Goal: Task Accomplishment & Management: Use online tool/utility

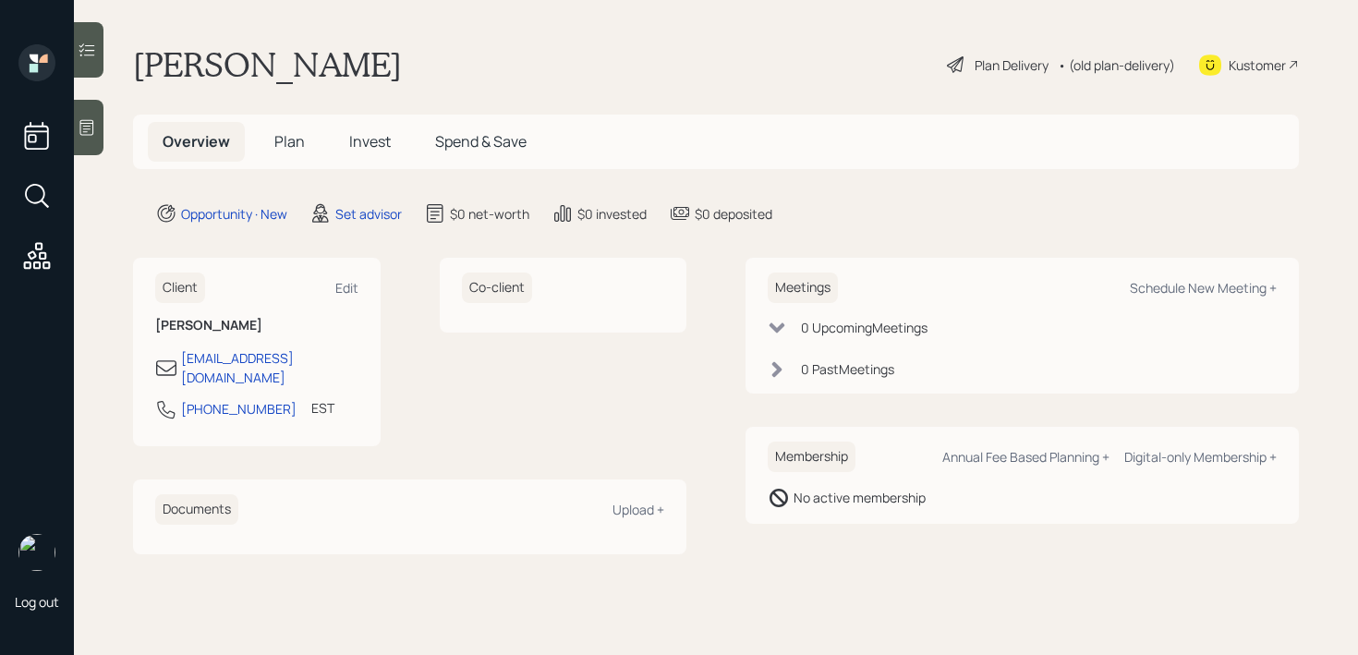
click at [102, 146] on div at bounding box center [89, 127] width 30 height 55
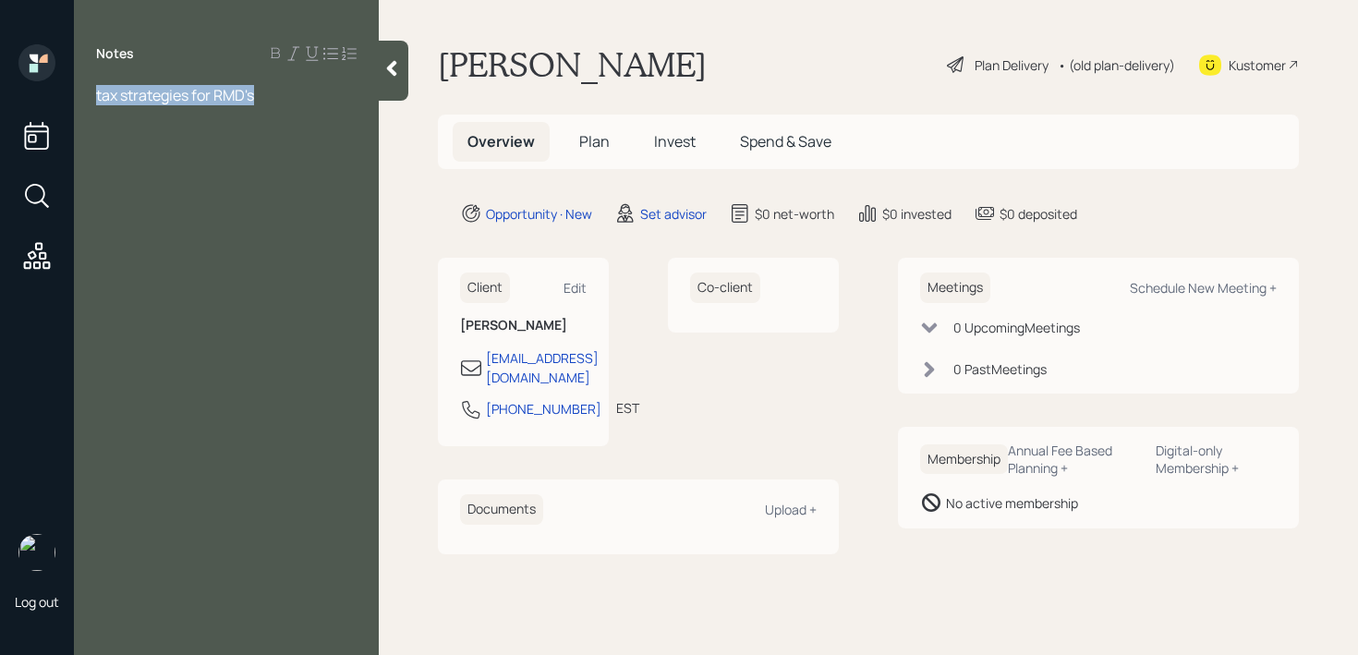
drag, startPoint x: 291, startPoint y: 100, endPoint x: 0, endPoint y: 100, distance: 290.9
click at [0, 100] on div "Log out Notes tax strategies for RMD's [PERSON_NAME] Plan Delivery • (old plan-…" at bounding box center [679, 327] width 1358 height 655
paste div
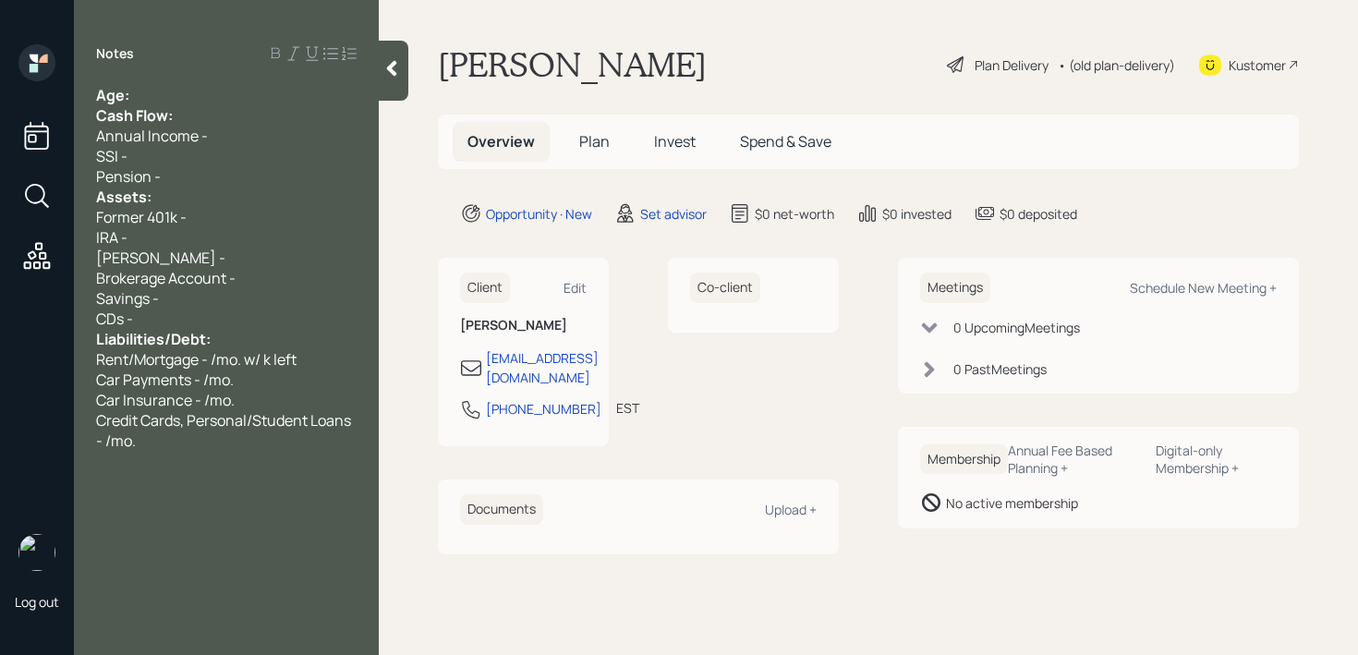
click at [251, 93] on div "Age:" at bounding box center [226, 95] width 260 height 20
drag, startPoint x: 150, startPoint y: 91, endPoint x: 134, endPoint y: 93, distance: 15.8
click at [134, 93] on div "Age: [DEMOGRAPHIC_DATA]" at bounding box center [226, 95] width 260 height 20
click at [195, 105] on div "Cash Flow:" at bounding box center [226, 115] width 260 height 20
click at [205, 90] on div "Age: [DEMOGRAPHIC_DATA]" at bounding box center [226, 95] width 260 height 20
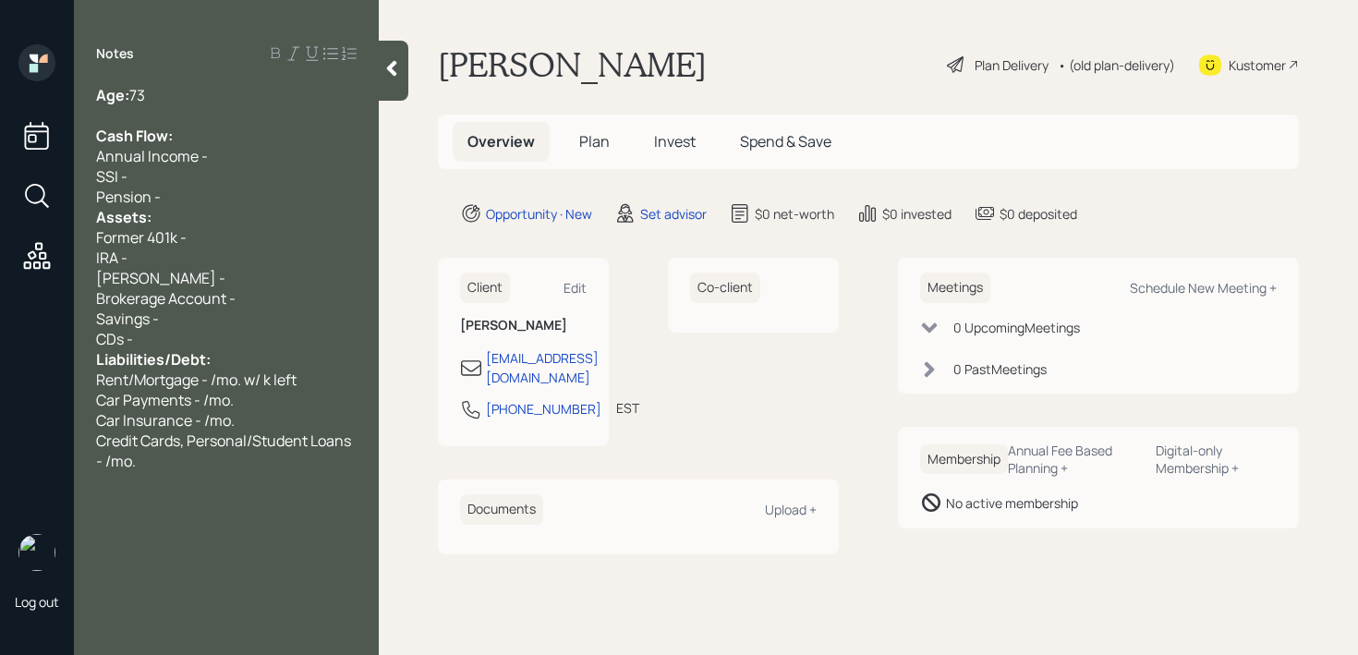
click at [242, 202] on div "Pension -" at bounding box center [226, 197] width 260 height 20
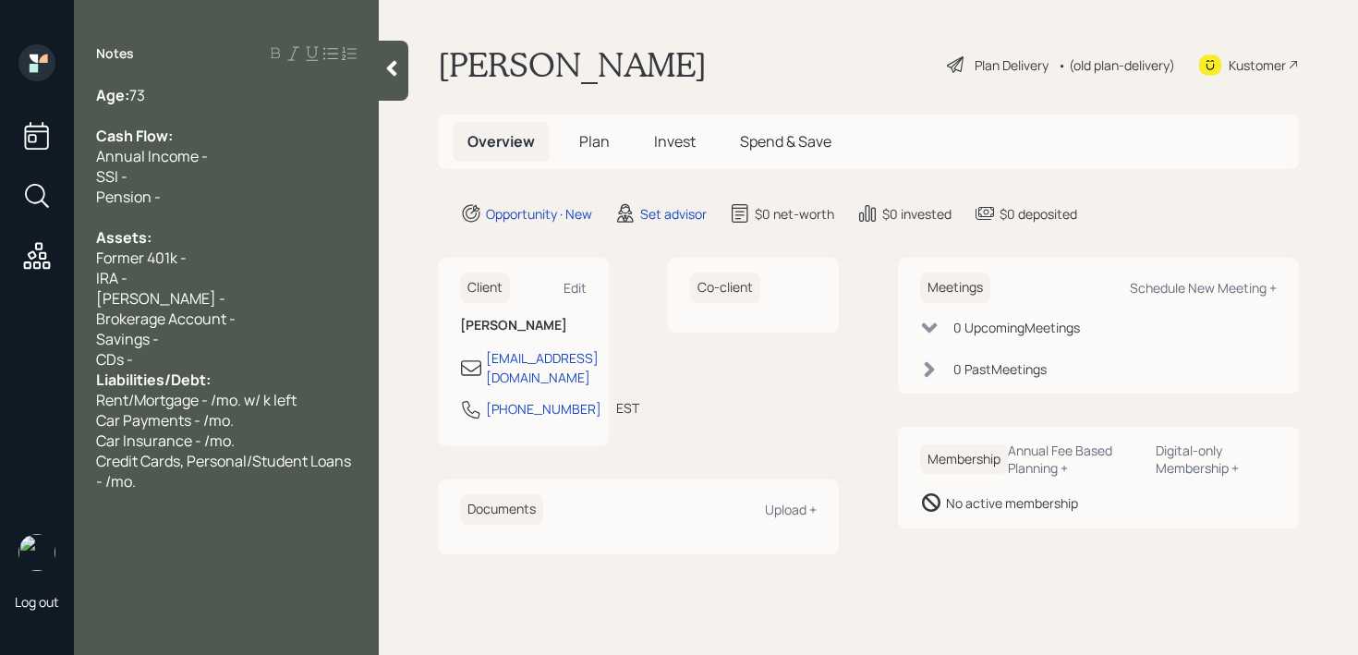
click at [177, 359] on div "CDs -" at bounding box center [226, 359] width 260 height 20
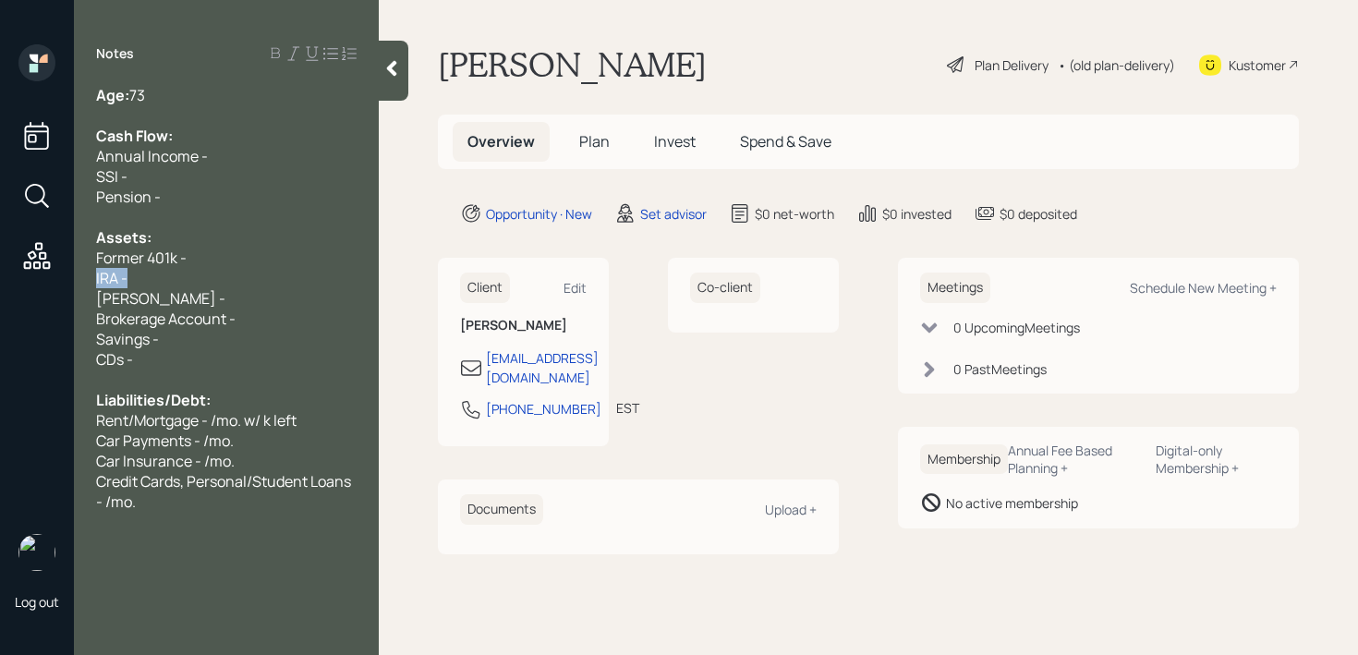
drag, startPoint x: 230, startPoint y: 283, endPoint x: 10, endPoint y: 283, distance: 219.8
click at [10, 283] on div "Log out Notes Age: [DEMOGRAPHIC_DATA] Cash Flow: Annual Income - SSI - Pension …" at bounding box center [679, 327] width 1358 height 655
click at [183, 284] on div "IRA -" at bounding box center [226, 278] width 260 height 20
click at [183, 300] on div "[PERSON_NAME] -" at bounding box center [226, 298] width 260 height 20
click at [133, 274] on span "IRA - k" at bounding box center [117, 278] width 42 height 20
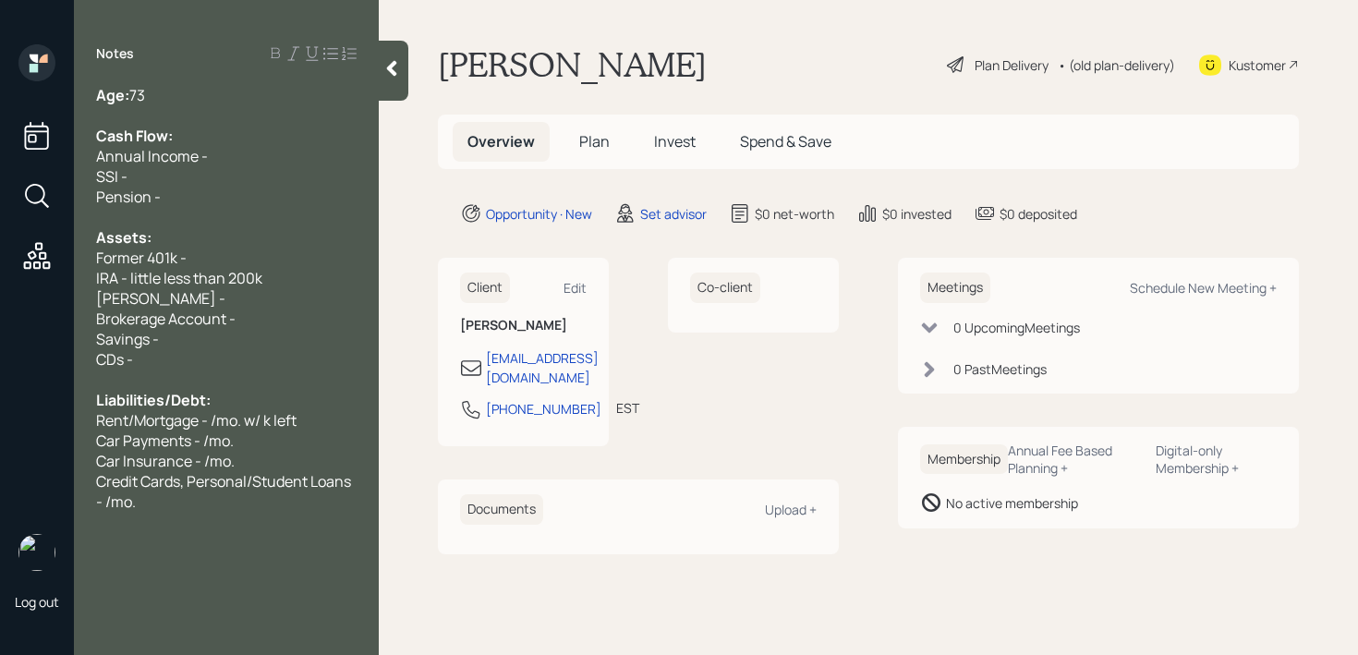
click at [183, 306] on div "[PERSON_NAME] -" at bounding box center [226, 298] width 260 height 20
drag, startPoint x: 273, startPoint y: 276, endPoint x: 9, endPoint y: 276, distance: 264.1
click at [9, 276] on div "Log out Notes Age: [DEMOGRAPHIC_DATA] Cash Flow: Annual Income - SSI - Pension …" at bounding box center [679, 327] width 1358 height 655
click at [1225, 68] on div "Kustomer" at bounding box center [1249, 64] width 100 height 41
